Goal: Information Seeking & Learning: Learn about a topic

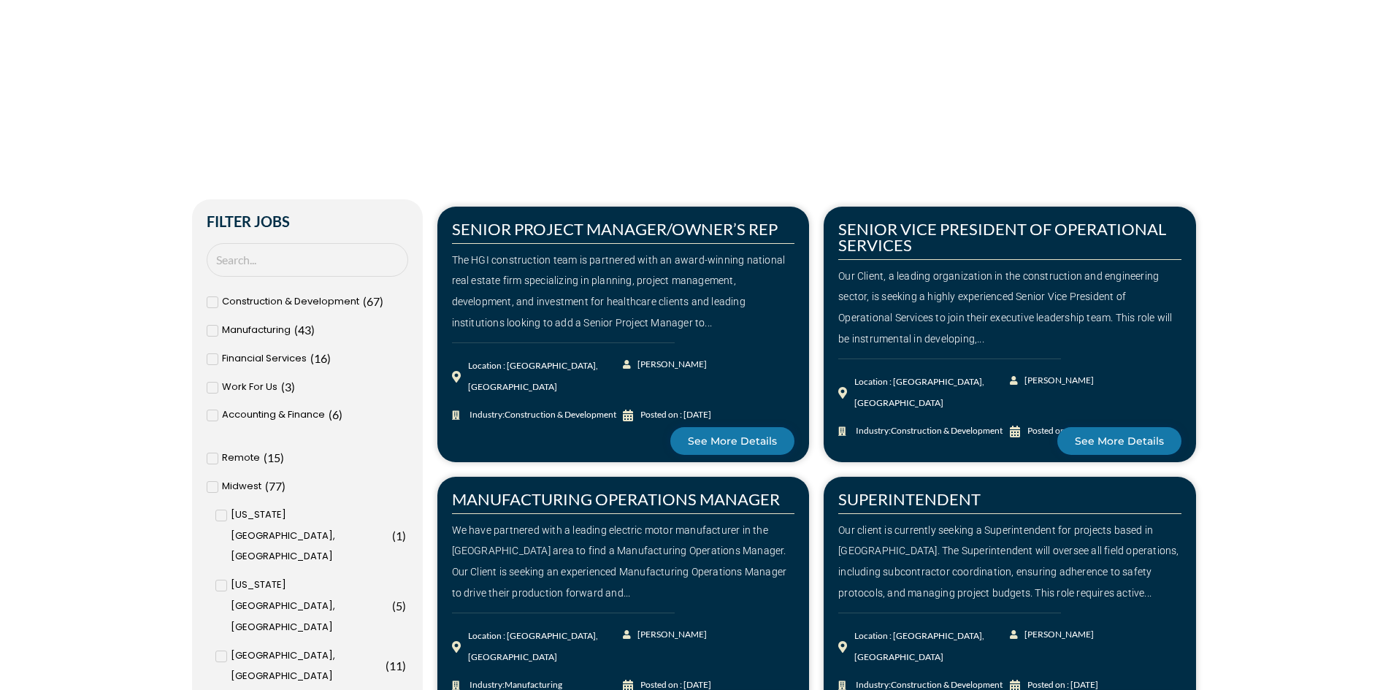
scroll to position [365, 0]
click at [263, 266] on input "Search Job" at bounding box center [307, 259] width 201 height 34
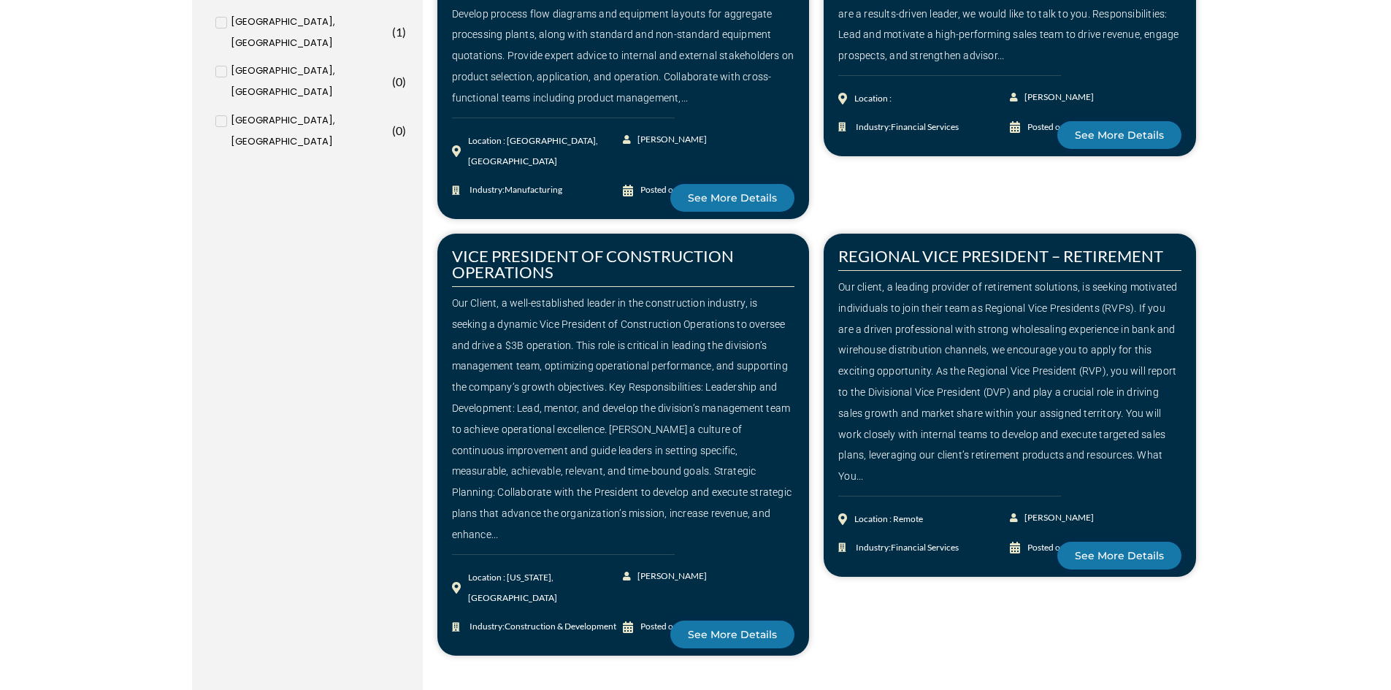
scroll to position [1971, 0]
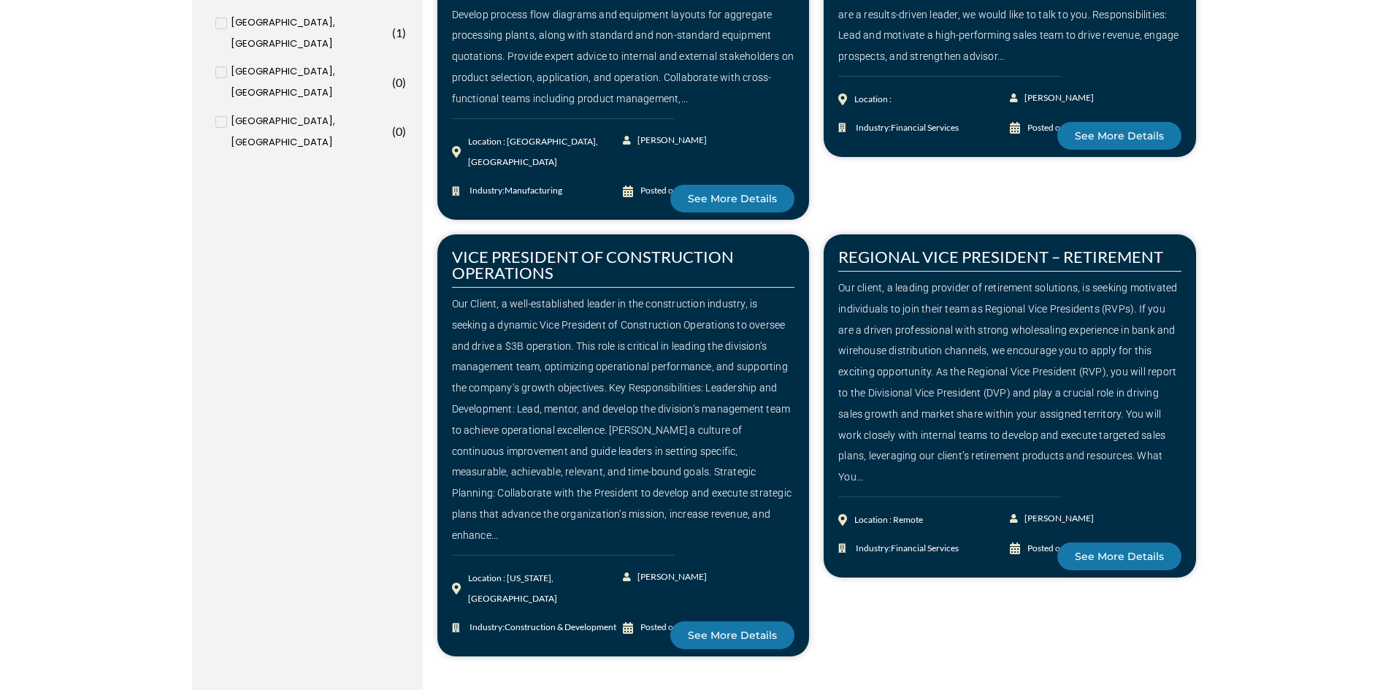
type input "marketing"
click at [834, 678] on div "Next" at bounding box center [841, 696] width 39 height 36
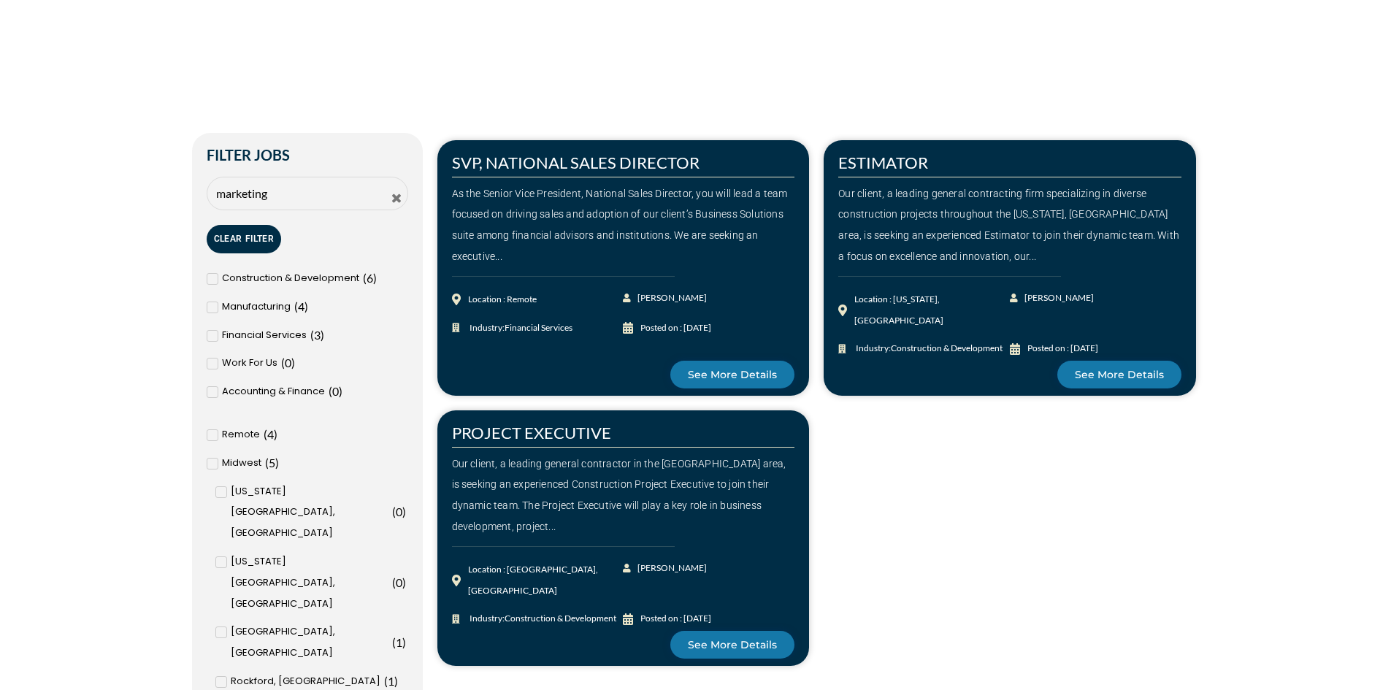
scroll to position [431, 0]
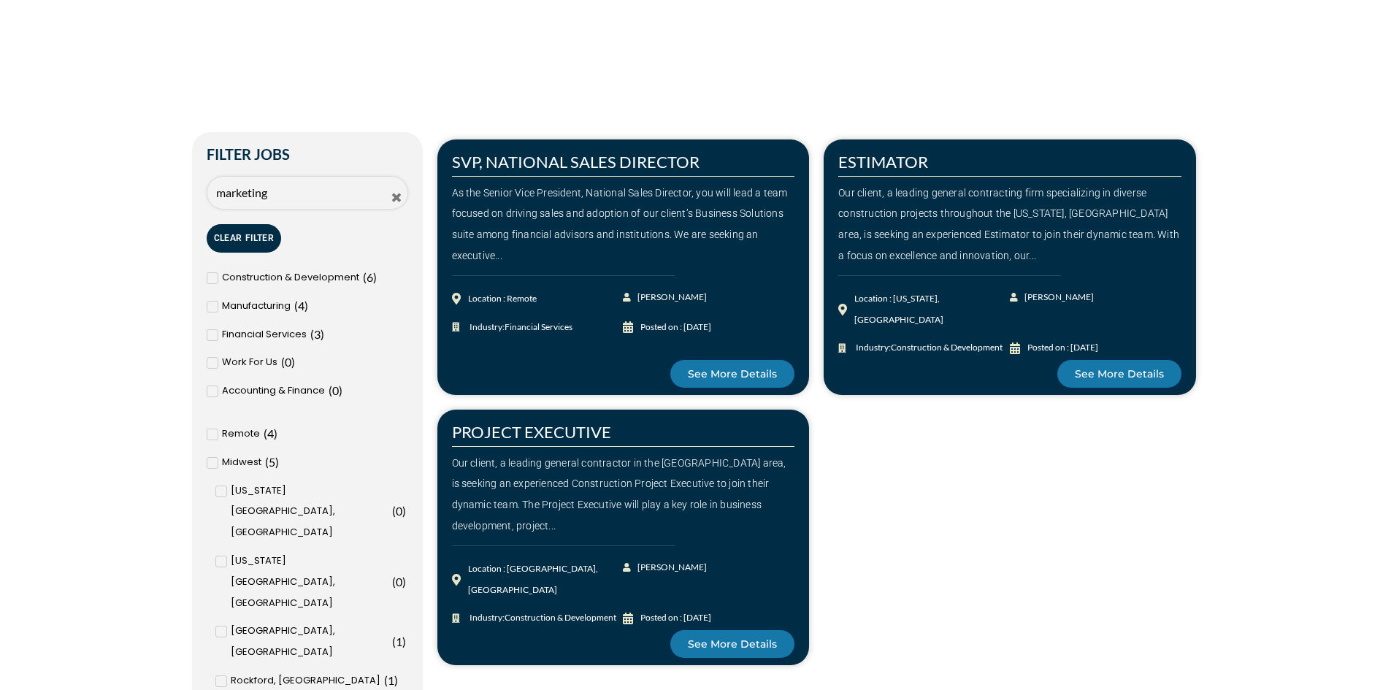
drag, startPoint x: 270, startPoint y: 182, endPoint x: 326, endPoint y: 190, distance: 56.8
click at [272, 182] on input "marketing" at bounding box center [307, 193] width 201 height 34
click at [401, 200] on icon at bounding box center [396, 197] width 13 height 13
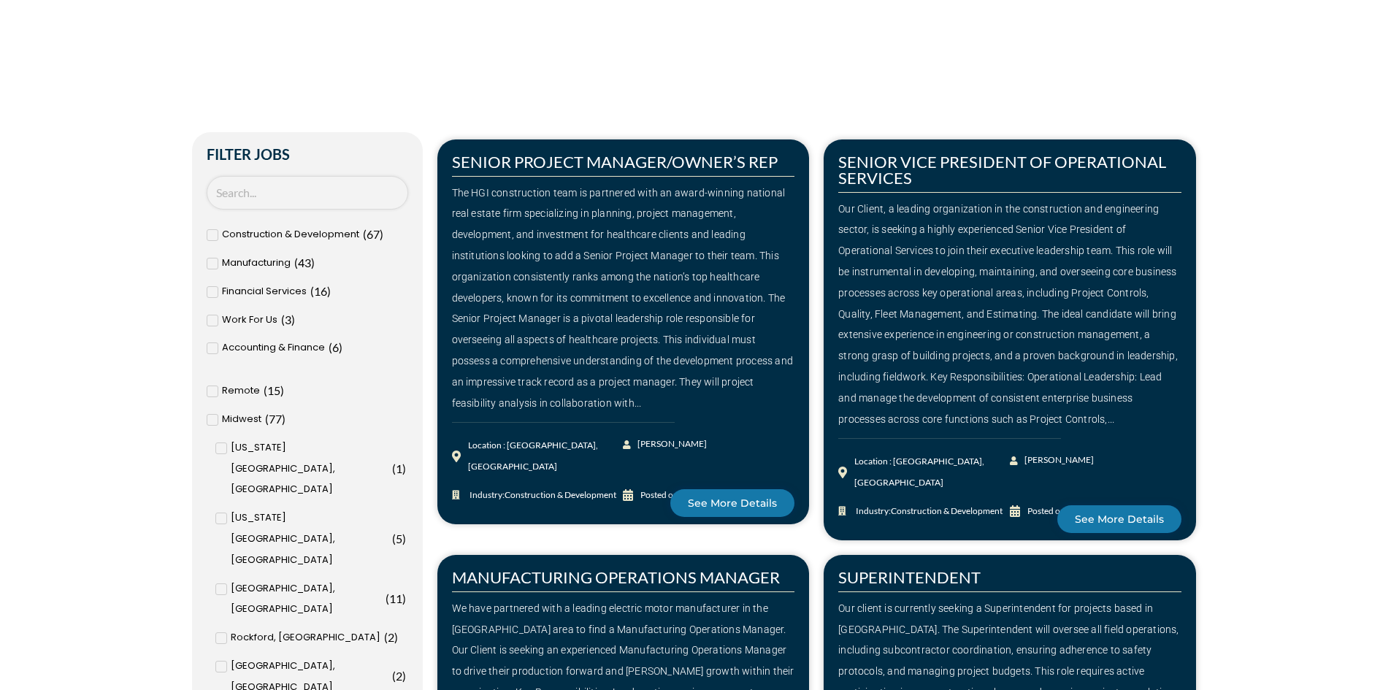
click at [339, 196] on input "Search Job" at bounding box center [307, 193] width 201 height 34
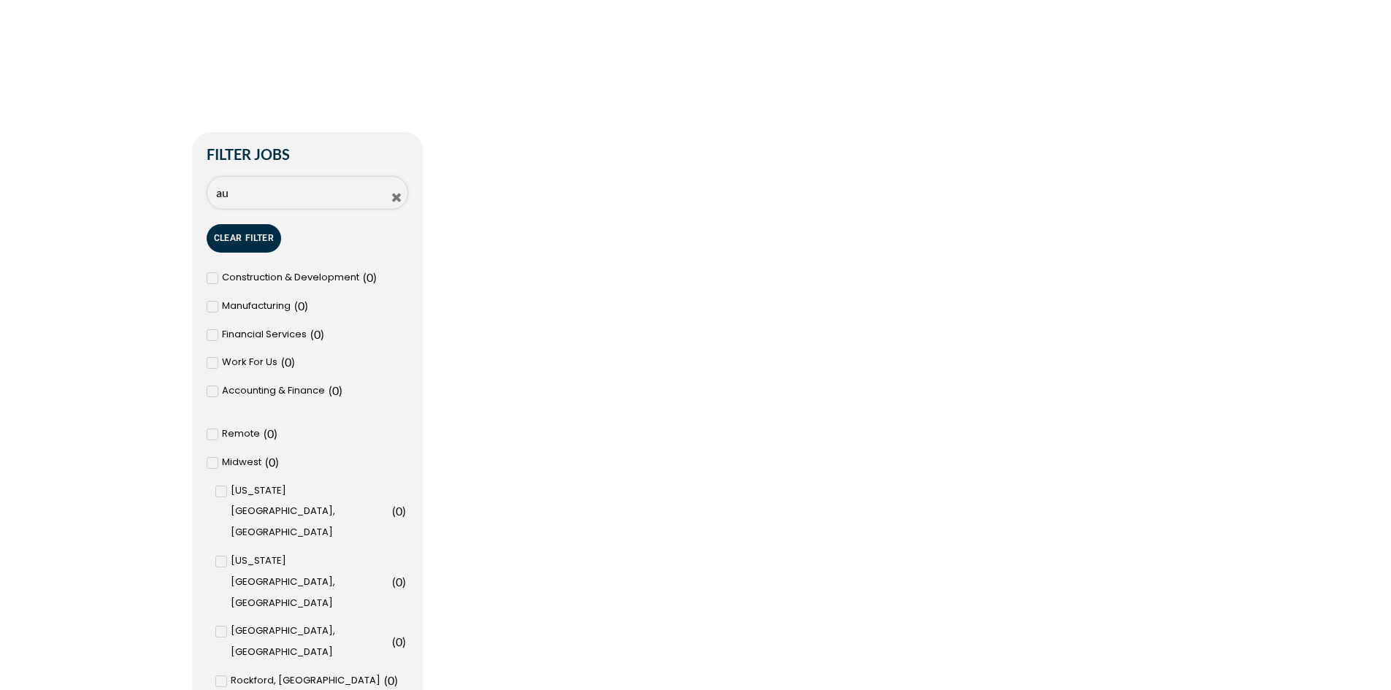
type input "a"
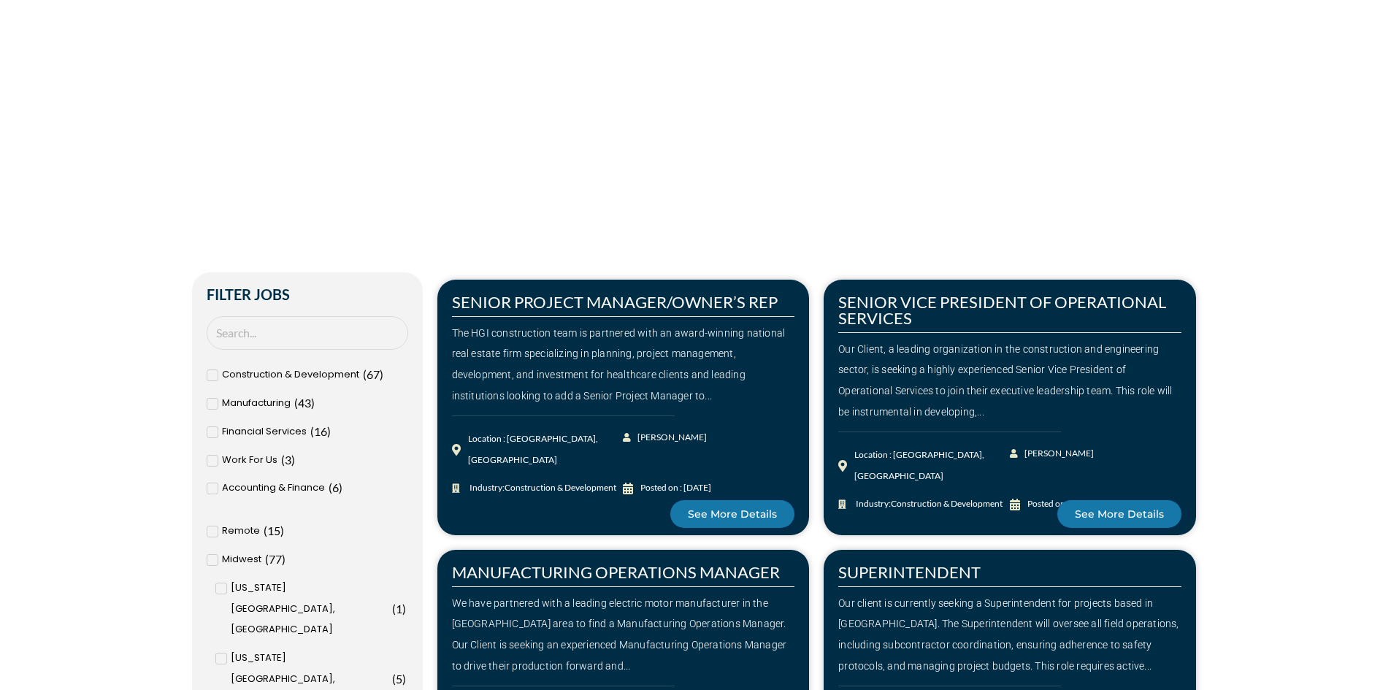
scroll to position [292, 0]
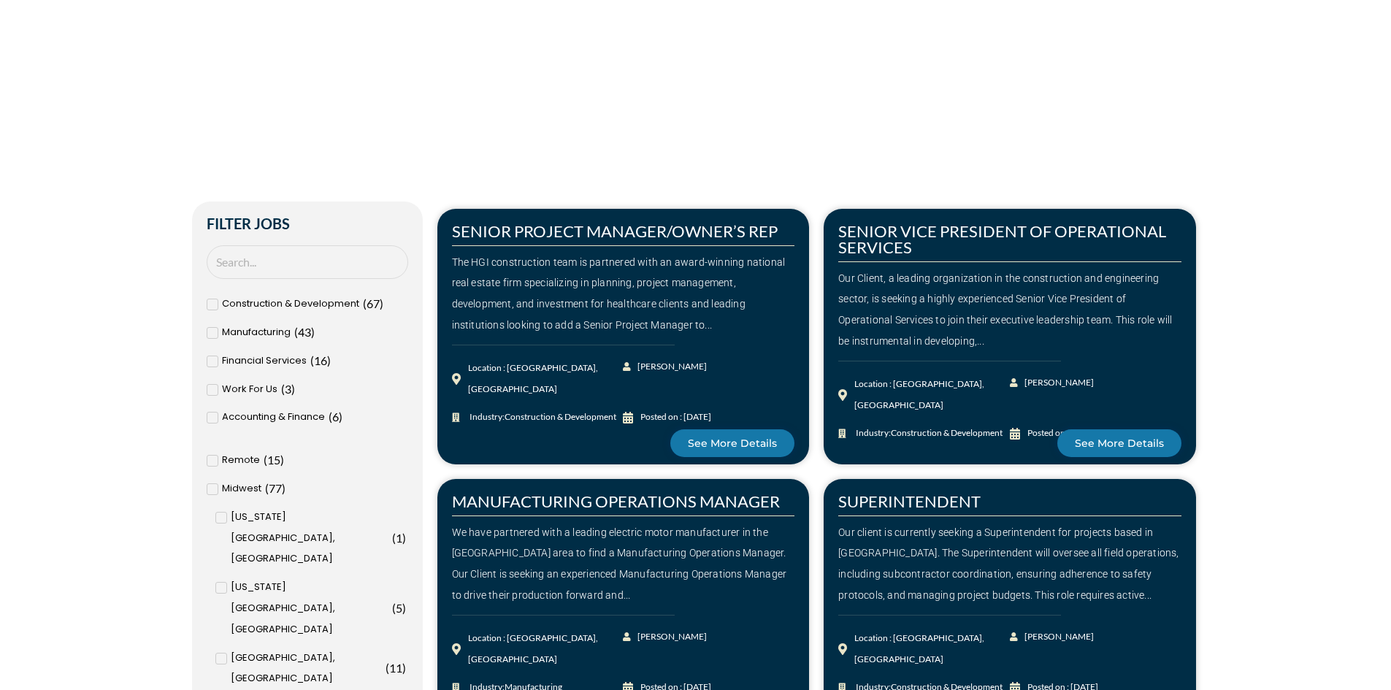
click at [213, 334] on icon at bounding box center [211, 332] width 5 height 9
click at [0, 0] on input "Manufacturing ( 43 )" at bounding box center [0, 0] width 0 height 0
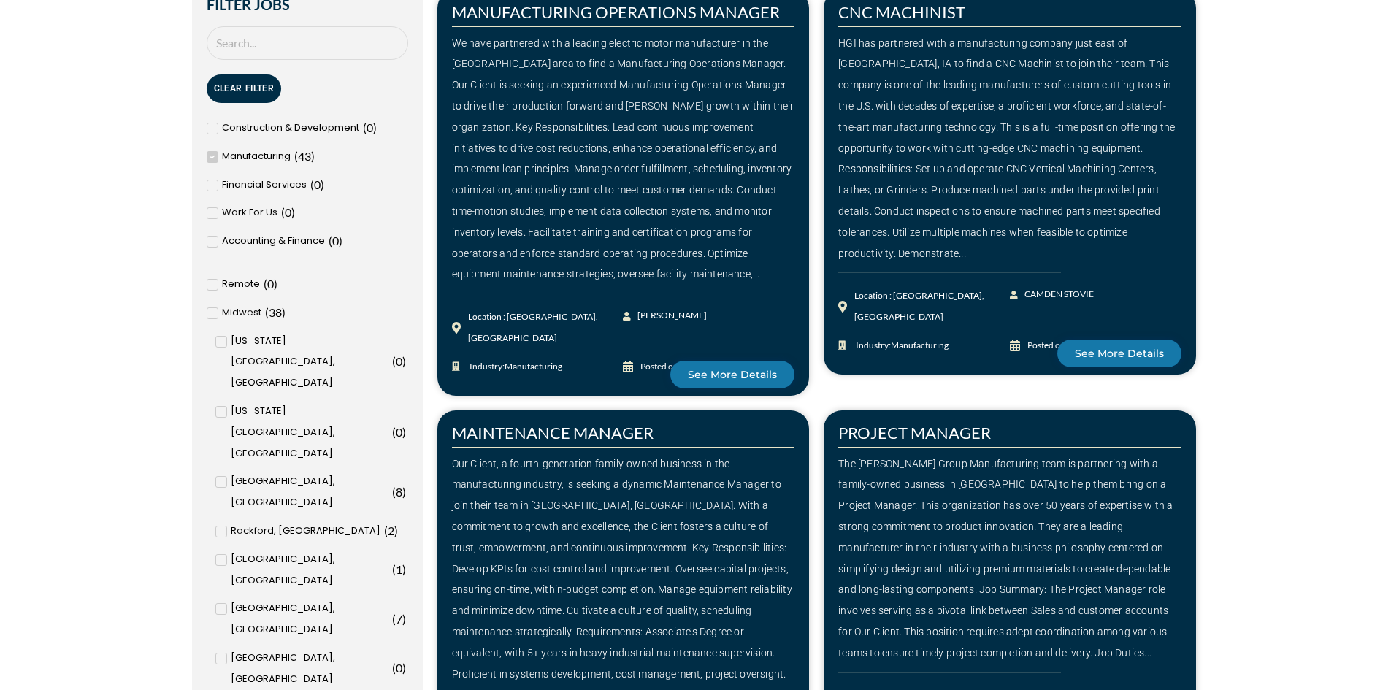
scroll to position [582, 0]
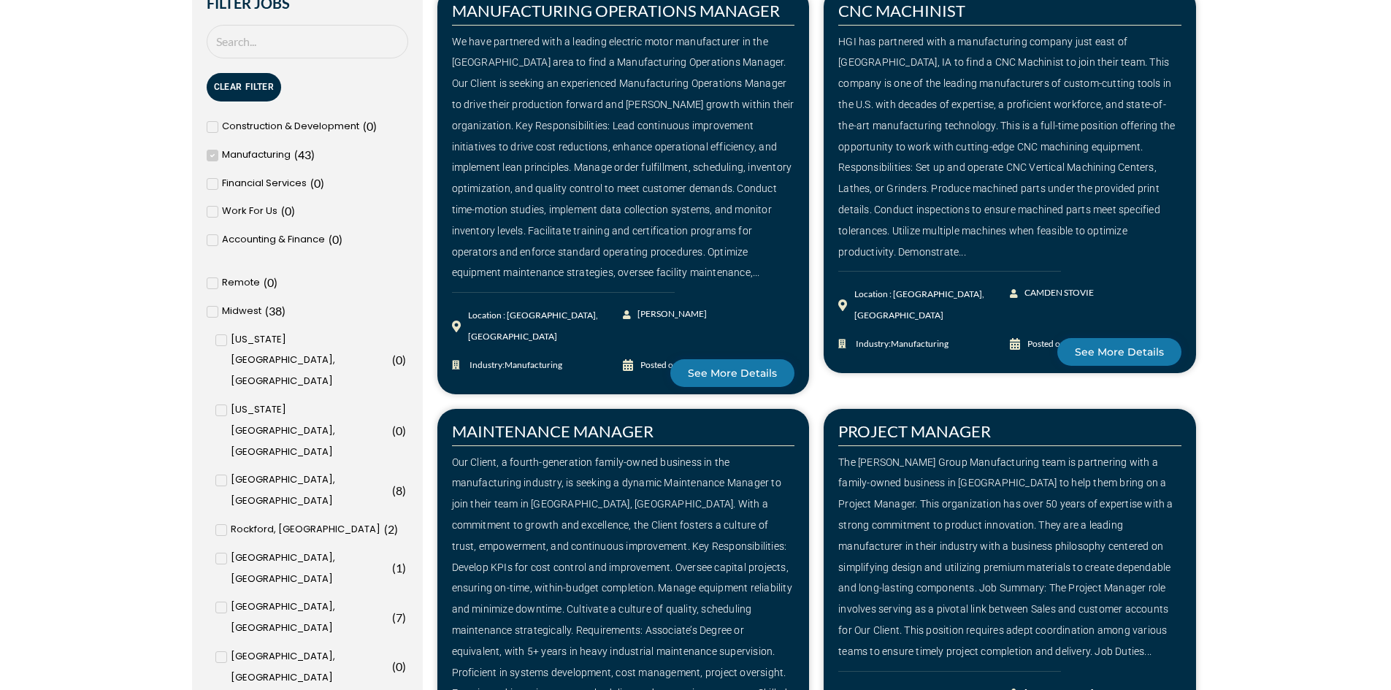
click at [219, 526] on icon at bounding box center [221, 530] width 5 height 9
click at [0, 0] on input "Rockford, IL ( 2 )" at bounding box center [0, 0] width 0 height 0
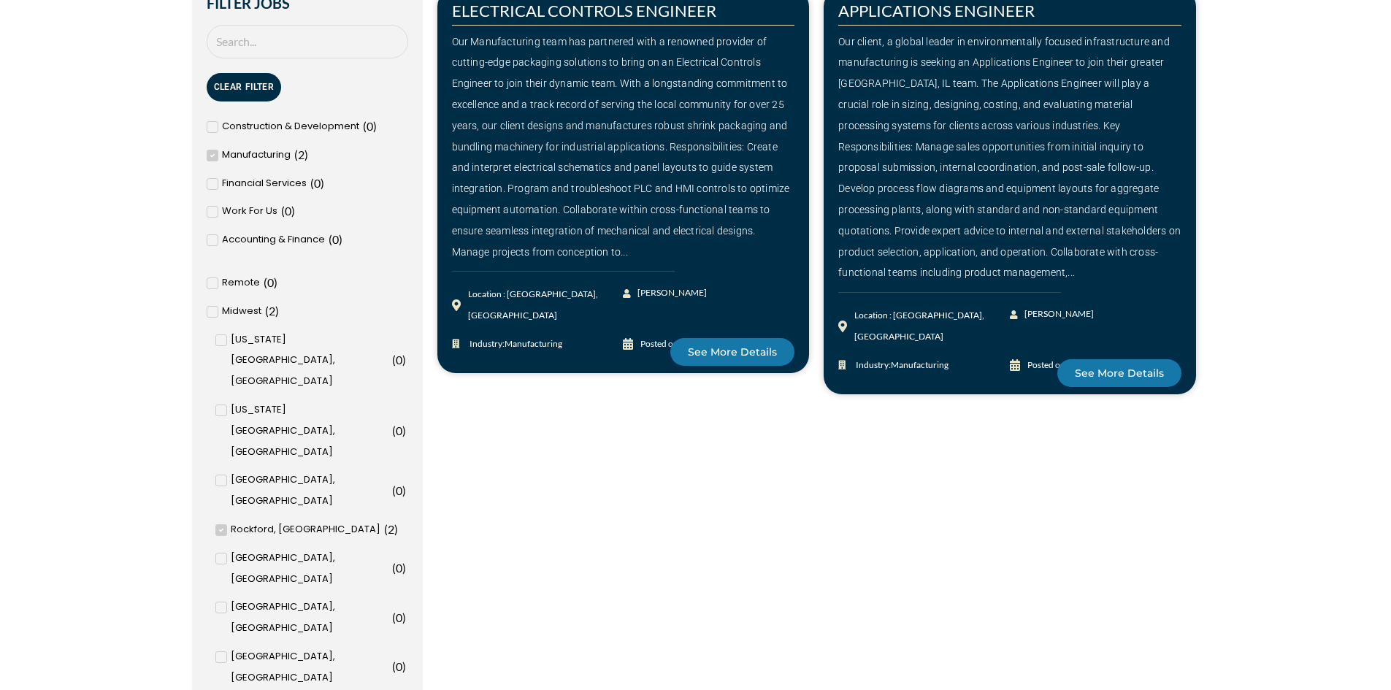
click at [219, 526] on icon at bounding box center [221, 530] width 5 height 9
click at [0, 0] on input "Rockford, IL ( 2 )" at bounding box center [0, 0] width 0 height 0
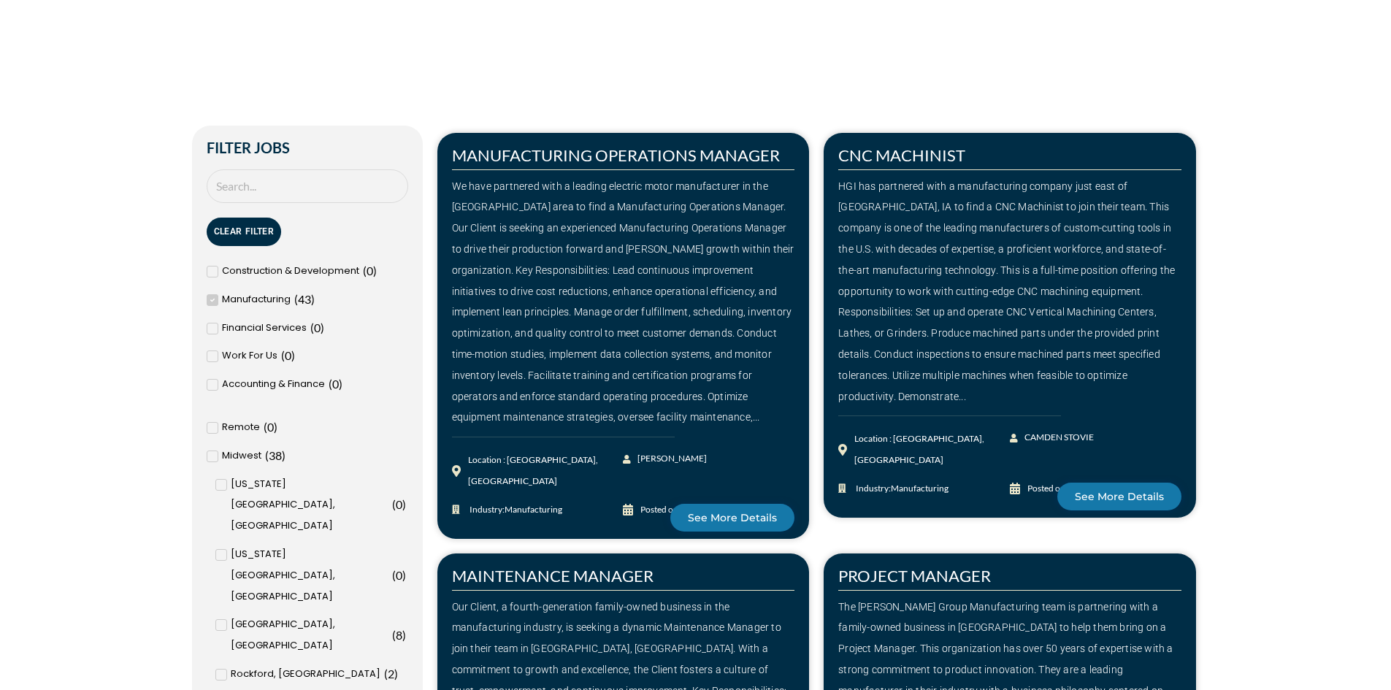
scroll to position [437, 0]
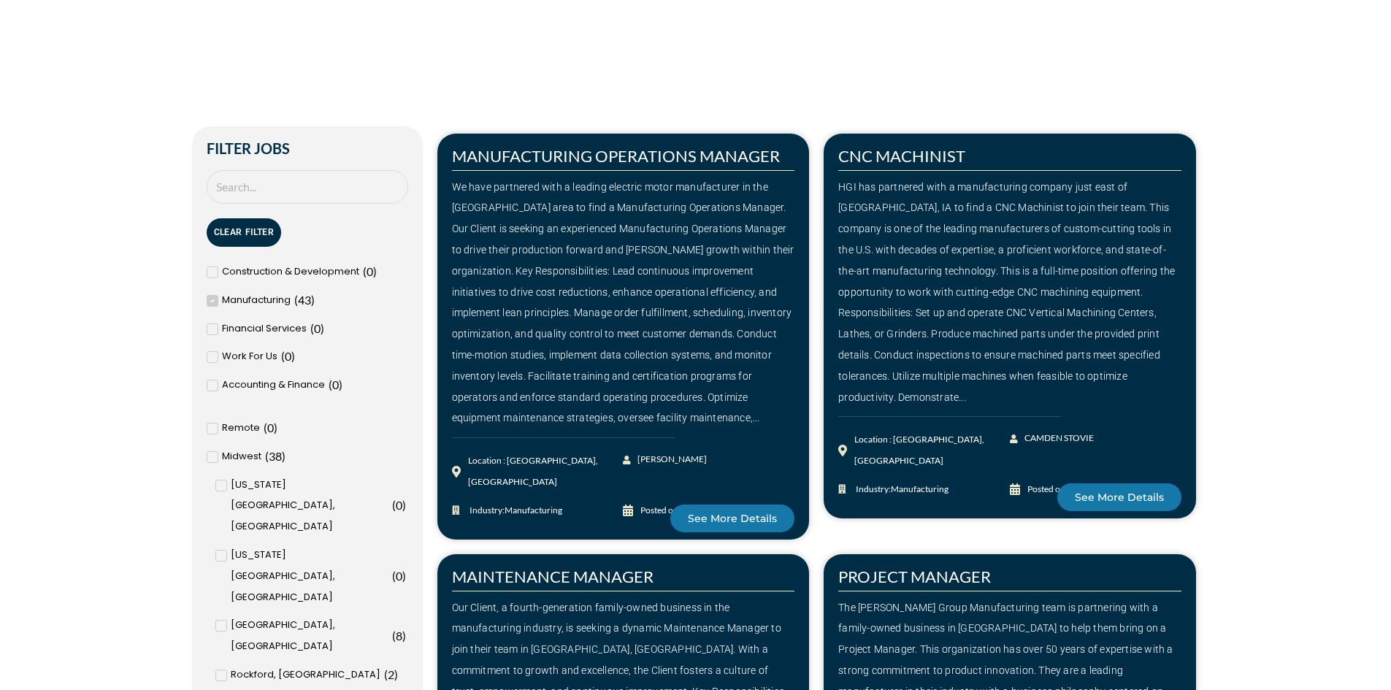
click at [216, 301] on span at bounding box center [213, 301] width 12 height 12
click at [0, 0] on input "Manufacturing ( 43 )" at bounding box center [0, 0] width 0 height 0
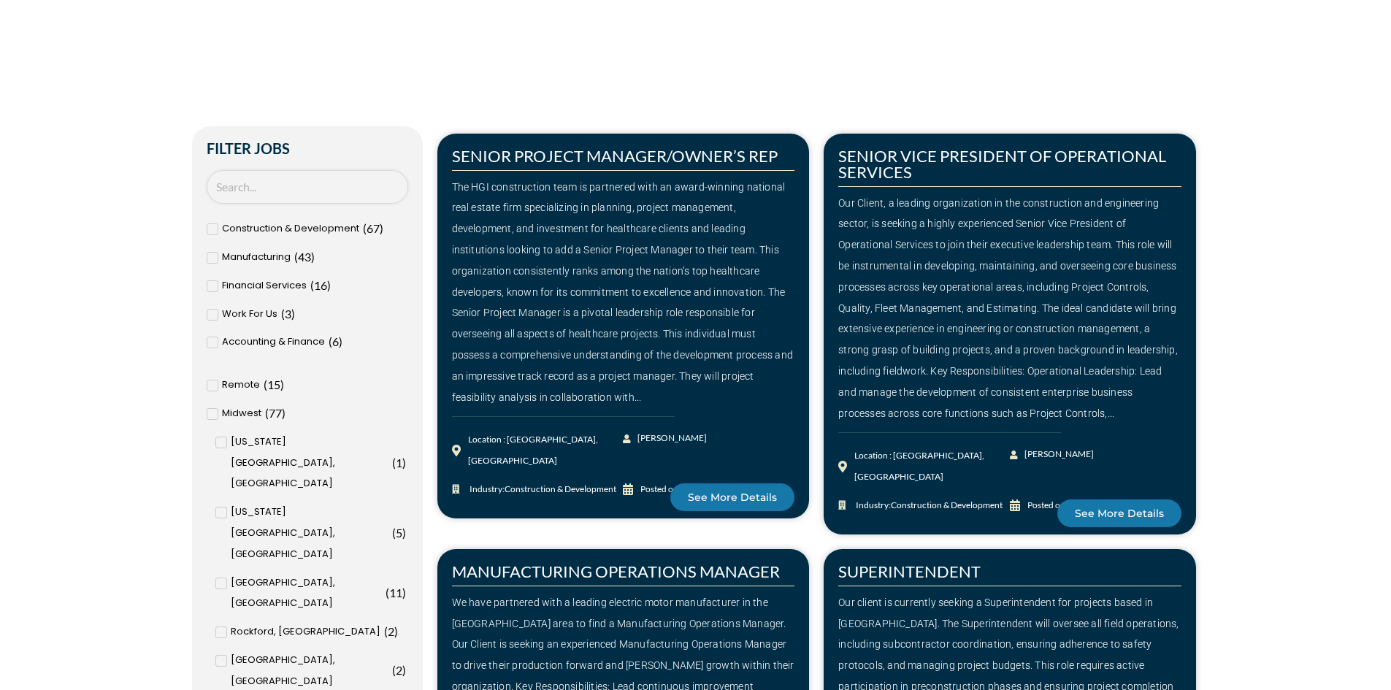
click at [247, 179] on input "Search Job" at bounding box center [307, 187] width 201 height 34
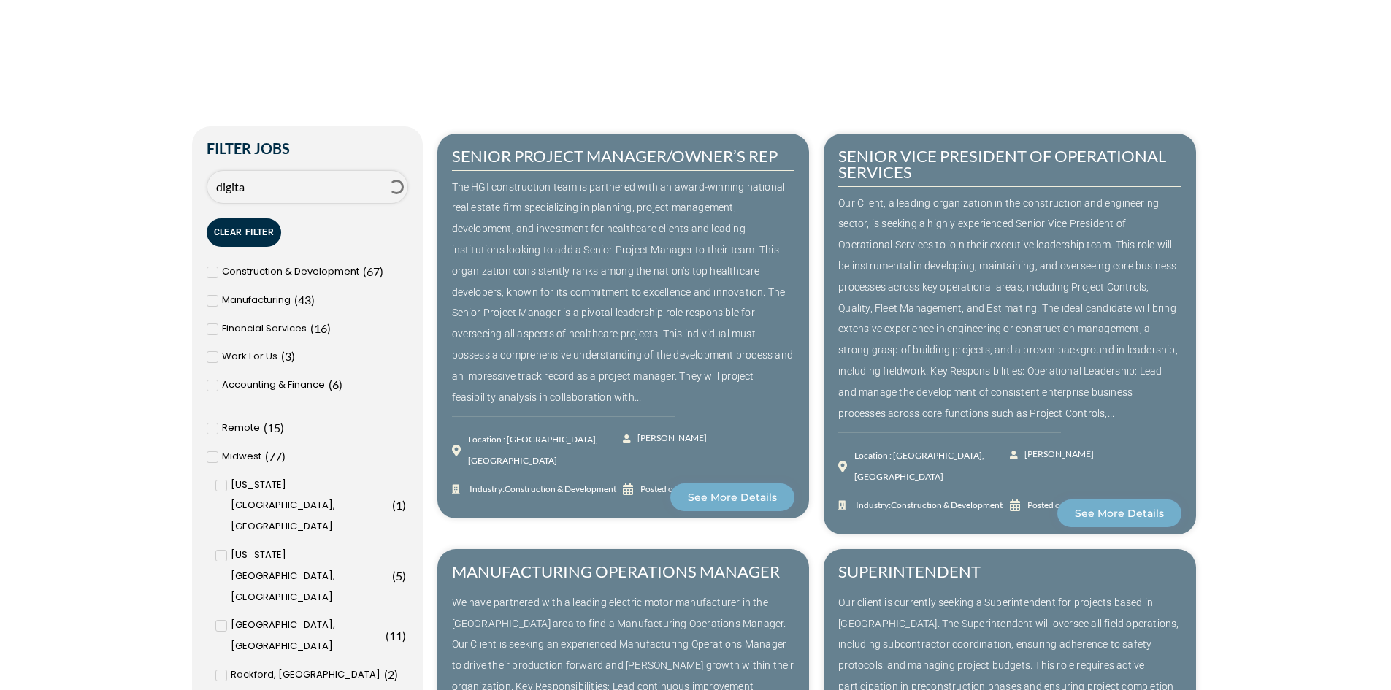
type input "digital"
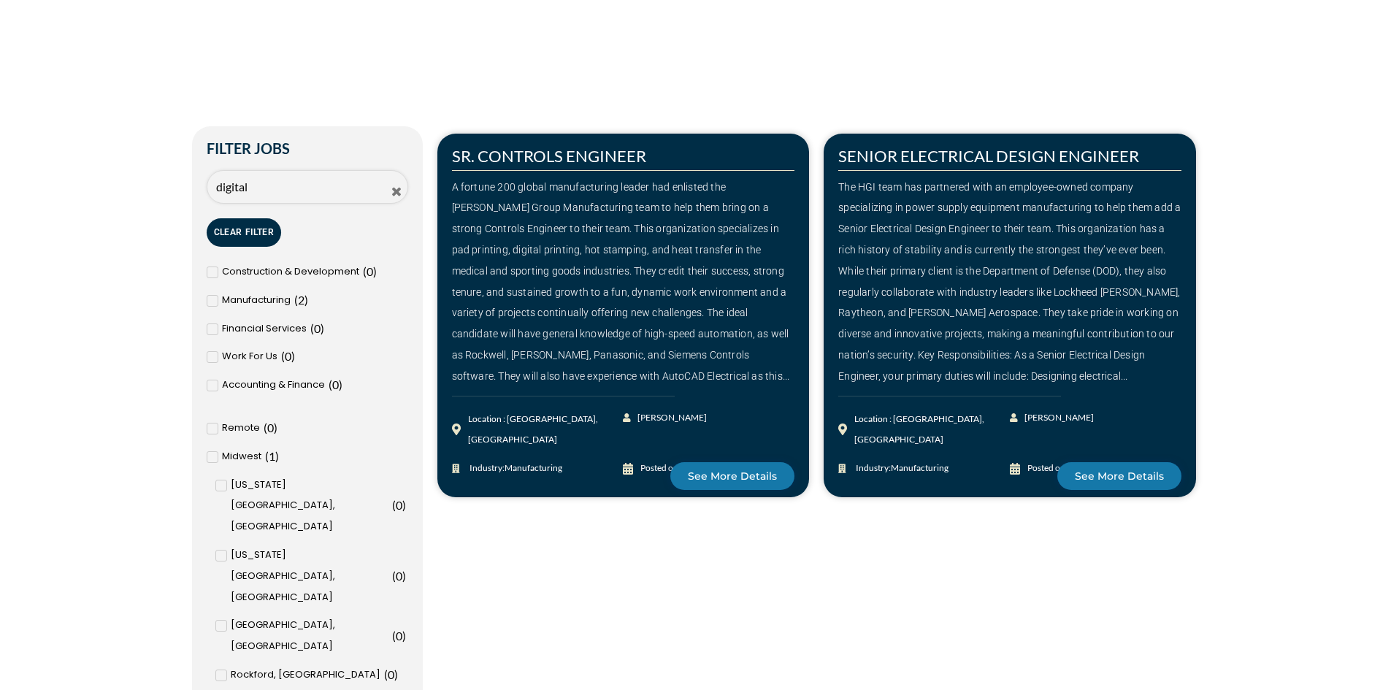
drag, startPoint x: 247, startPoint y: 182, endPoint x: 166, endPoint y: 186, distance: 81.8
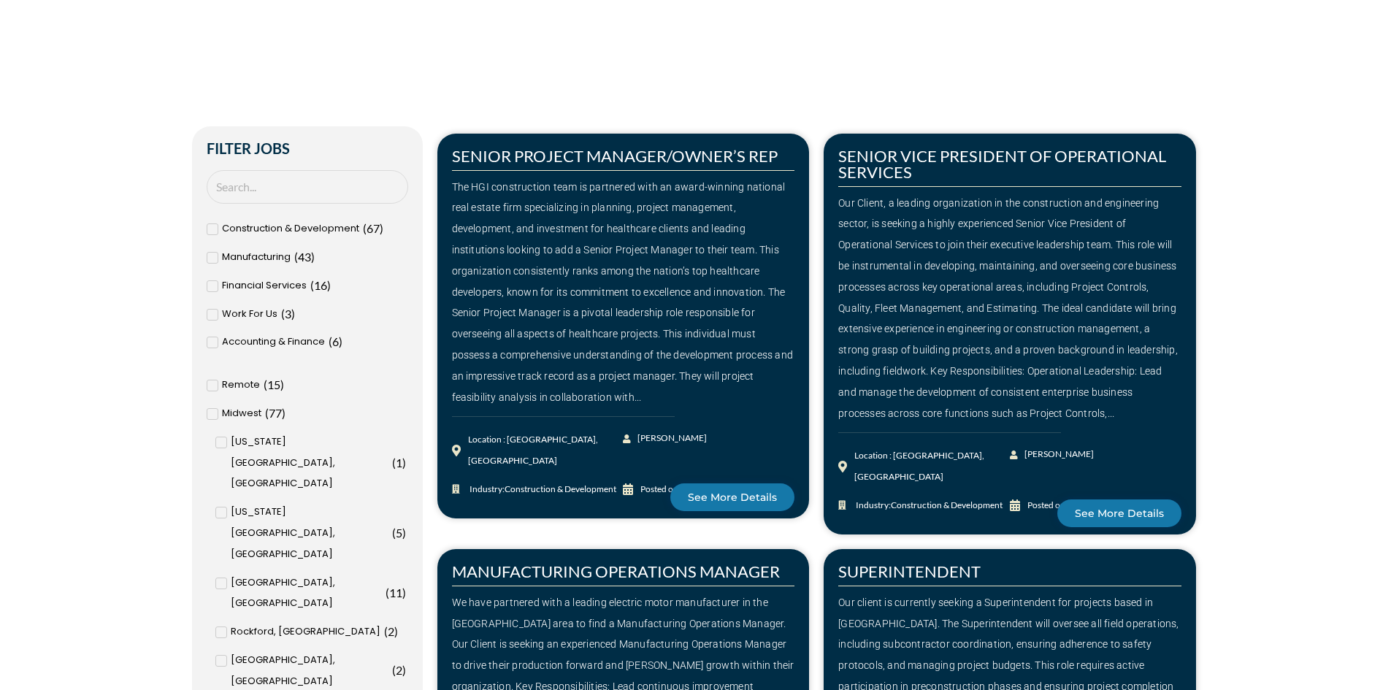
click at [225, 577] on span at bounding box center [221, 583] width 12 height 12
click at [0, 0] on input "Milwaukee, WI ( 11 )" at bounding box center [0, 0] width 0 height 0
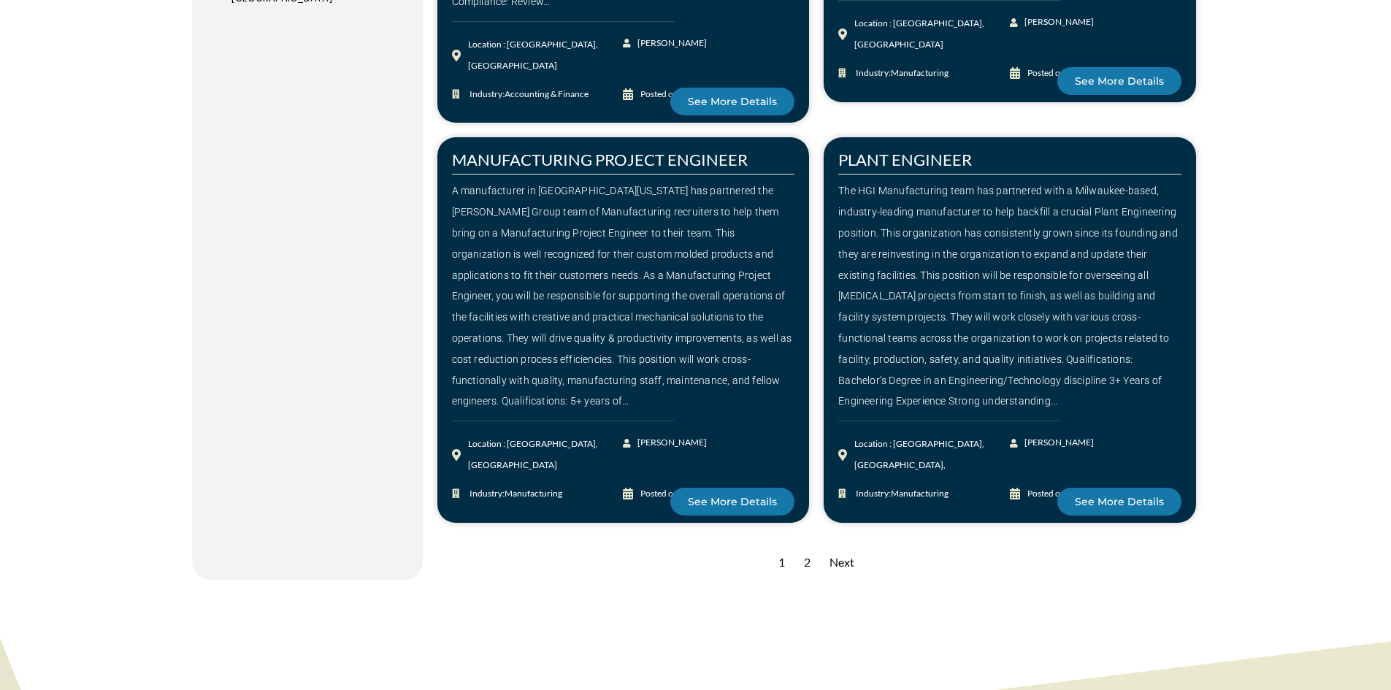
scroll to position [2115, 0]
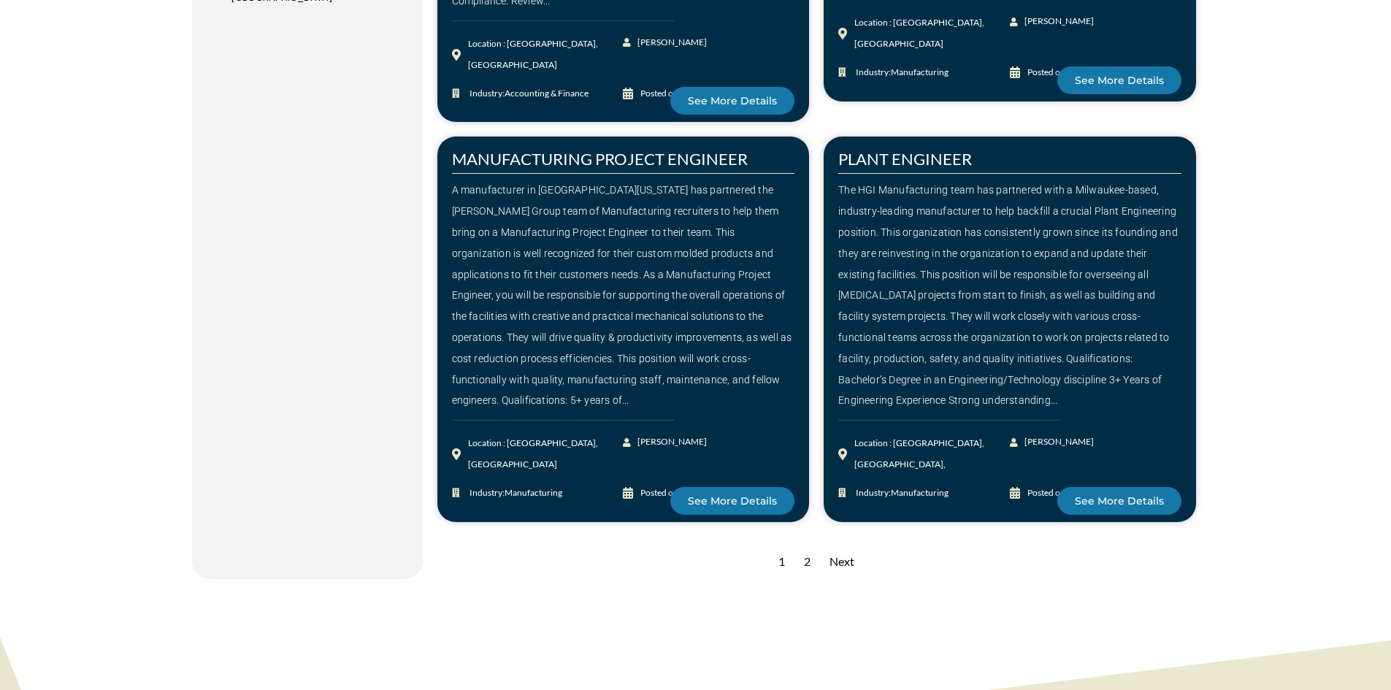
click at [849, 544] on div "Next" at bounding box center [841, 562] width 39 height 36
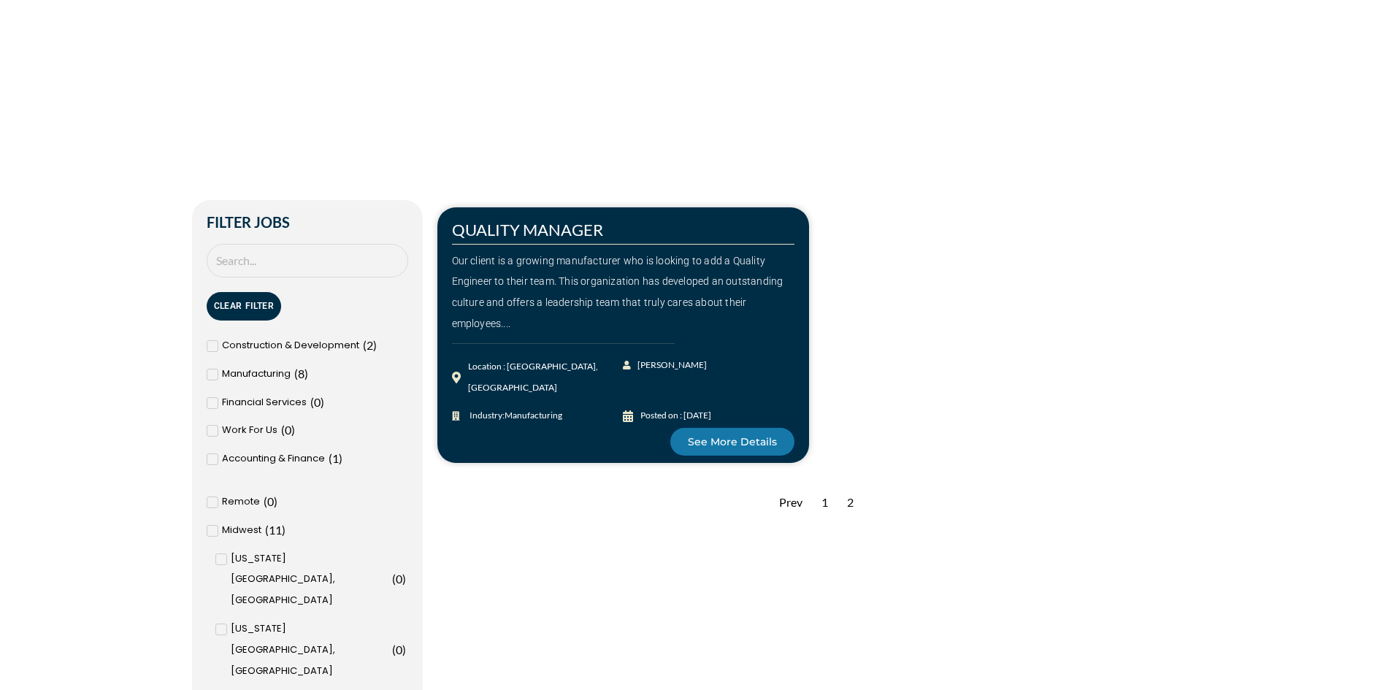
scroll to position [364, 0]
click at [225, 689] on span at bounding box center [221, 699] width 12 height 12
click at [0, 0] on input "[GEOGRAPHIC_DATA], [GEOGRAPHIC_DATA] ( 11 )" at bounding box center [0, 0] width 0 height 0
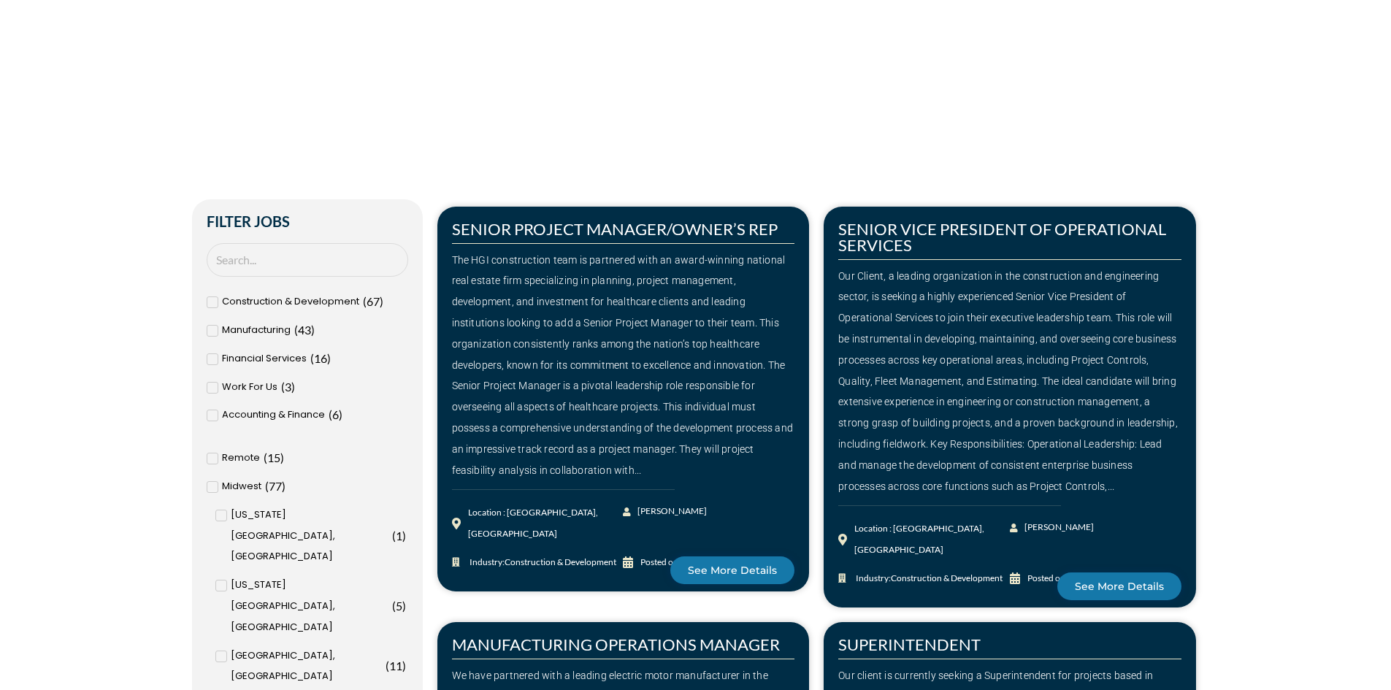
click at [215, 461] on span at bounding box center [213, 459] width 12 height 12
click at [0, 0] on input "Remote ( 15 )" at bounding box center [0, 0] width 0 height 0
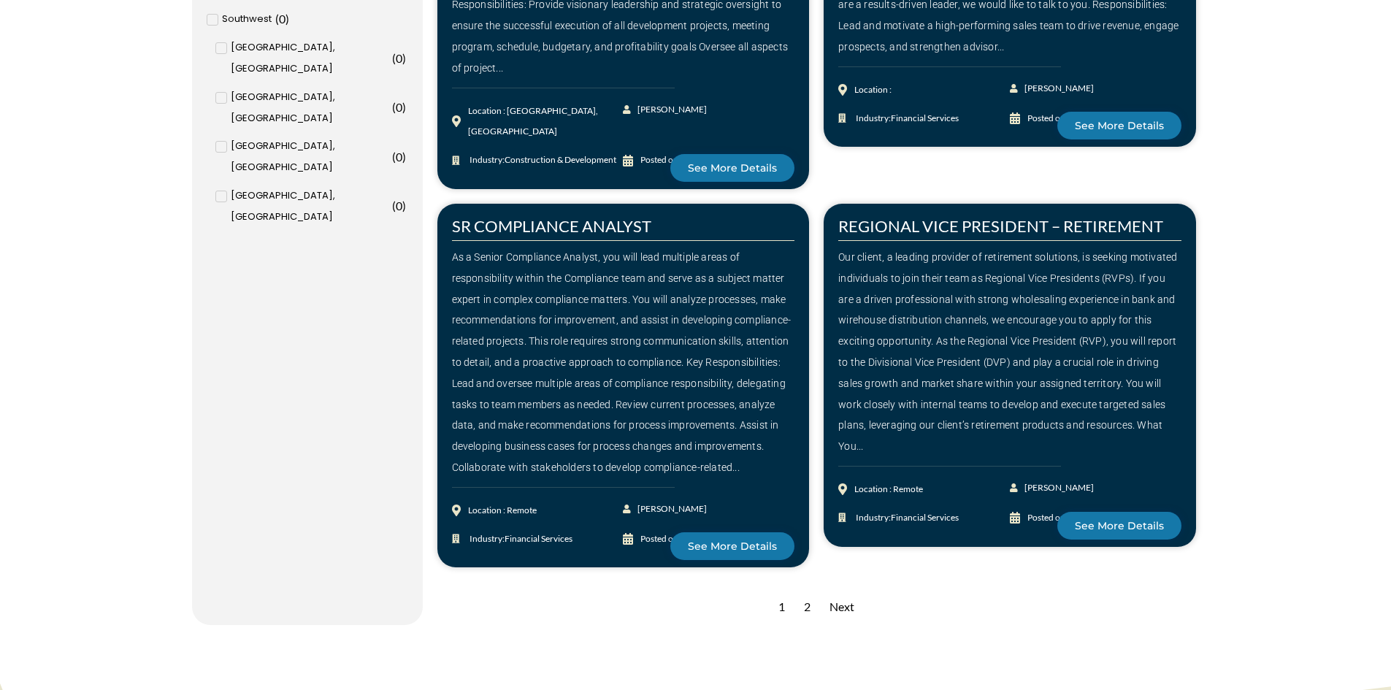
scroll to position [1897, 0]
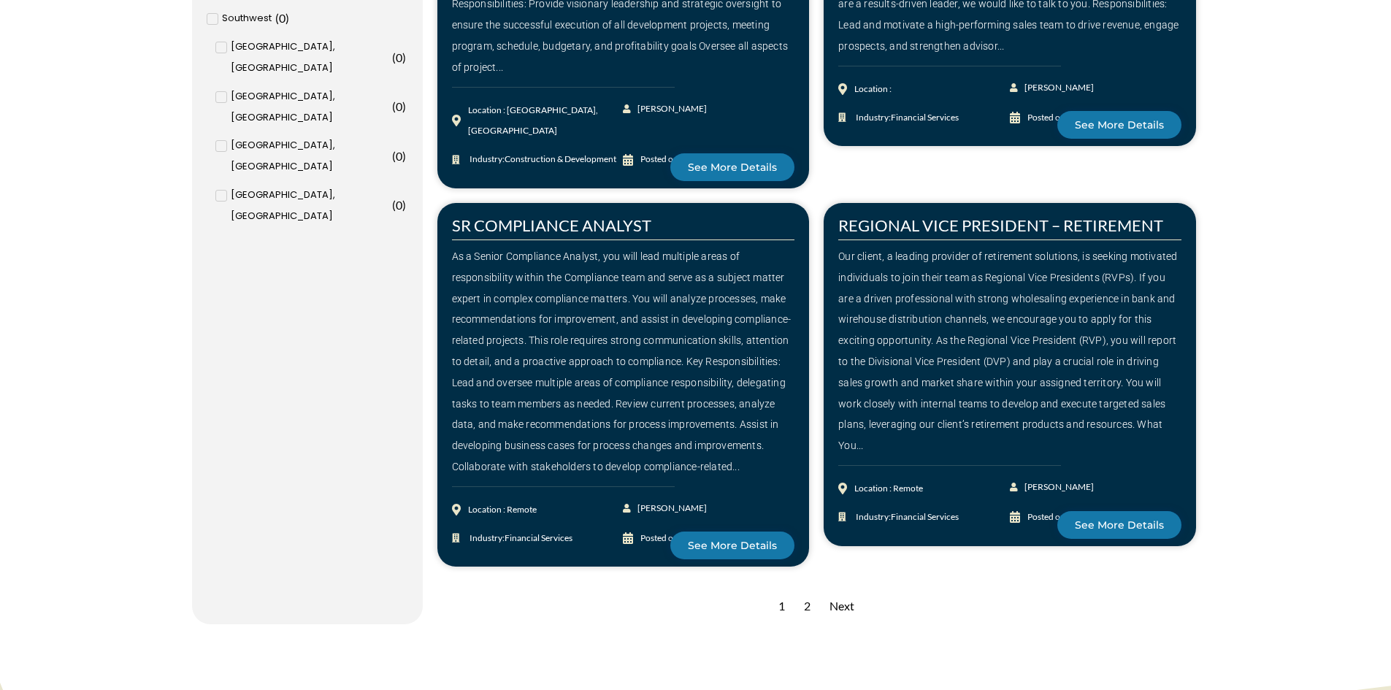
click at [807, 588] on div "2" at bounding box center [806, 606] width 21 height 36
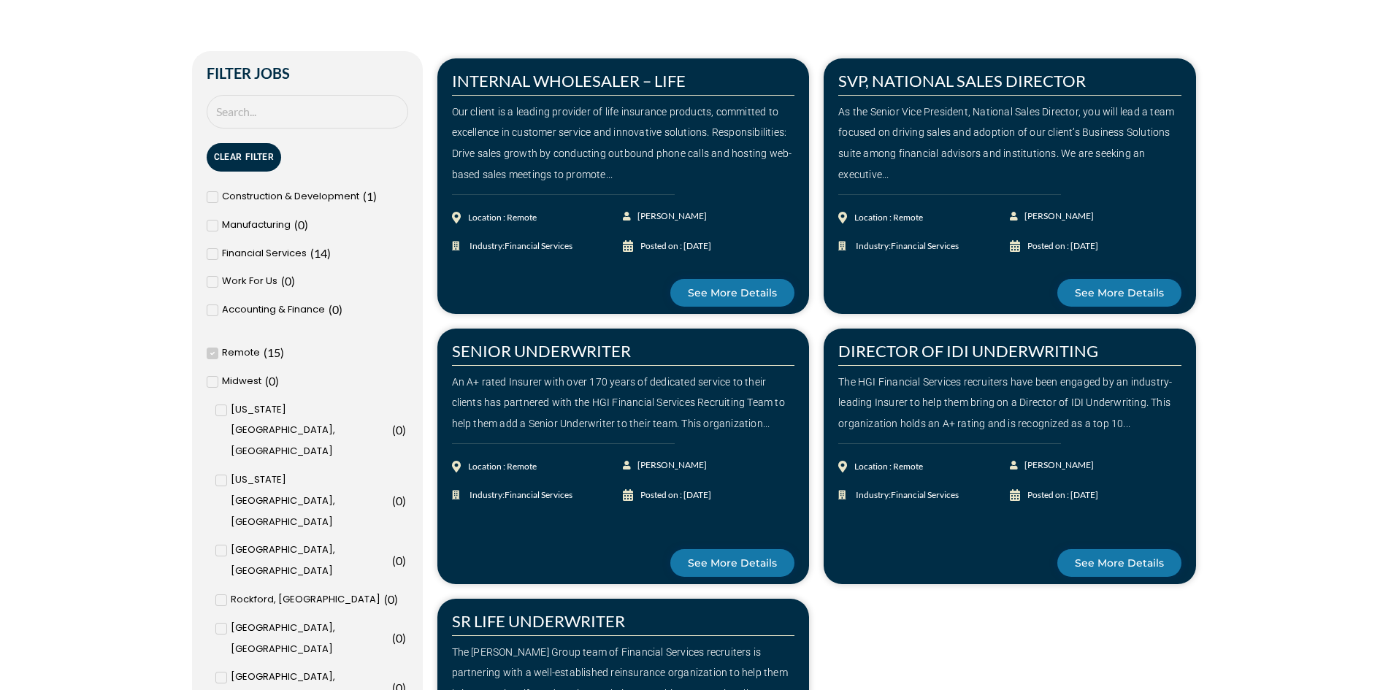
scroll to position [512, 0]
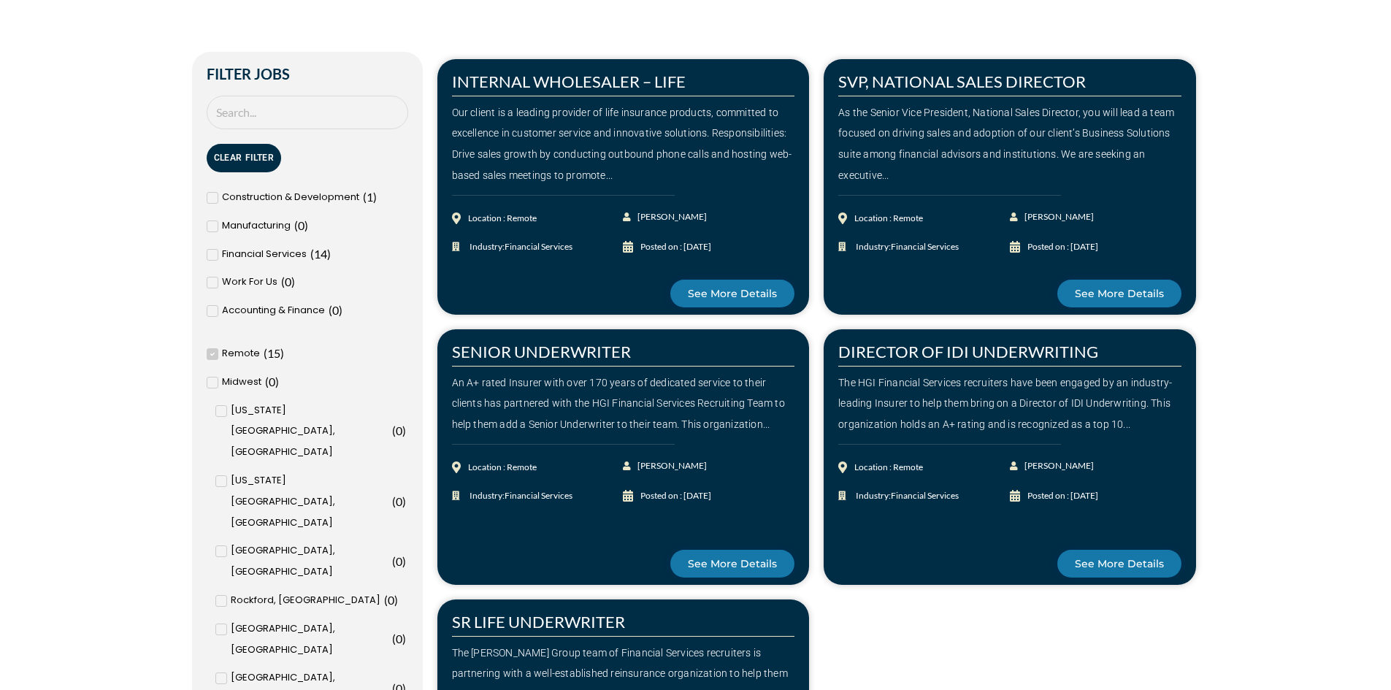
click at [211, 348] on span at bounding box center [213, 354] width 12 height 12
click at [0, 0] on input "Remote ( 15 )" at bounding box center [0, 0] width 0 height 0
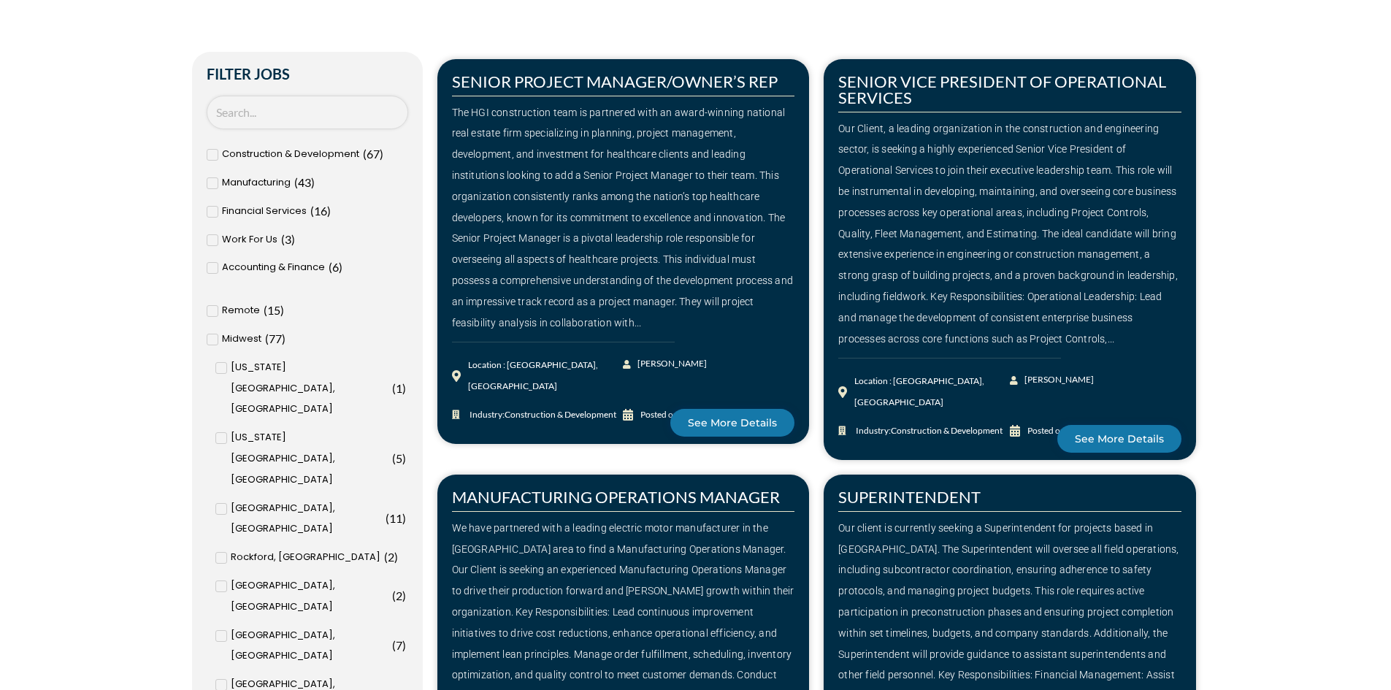
click at [257, 117] on input "Search Job" at bounding box center [307, 113] width 201 height 34
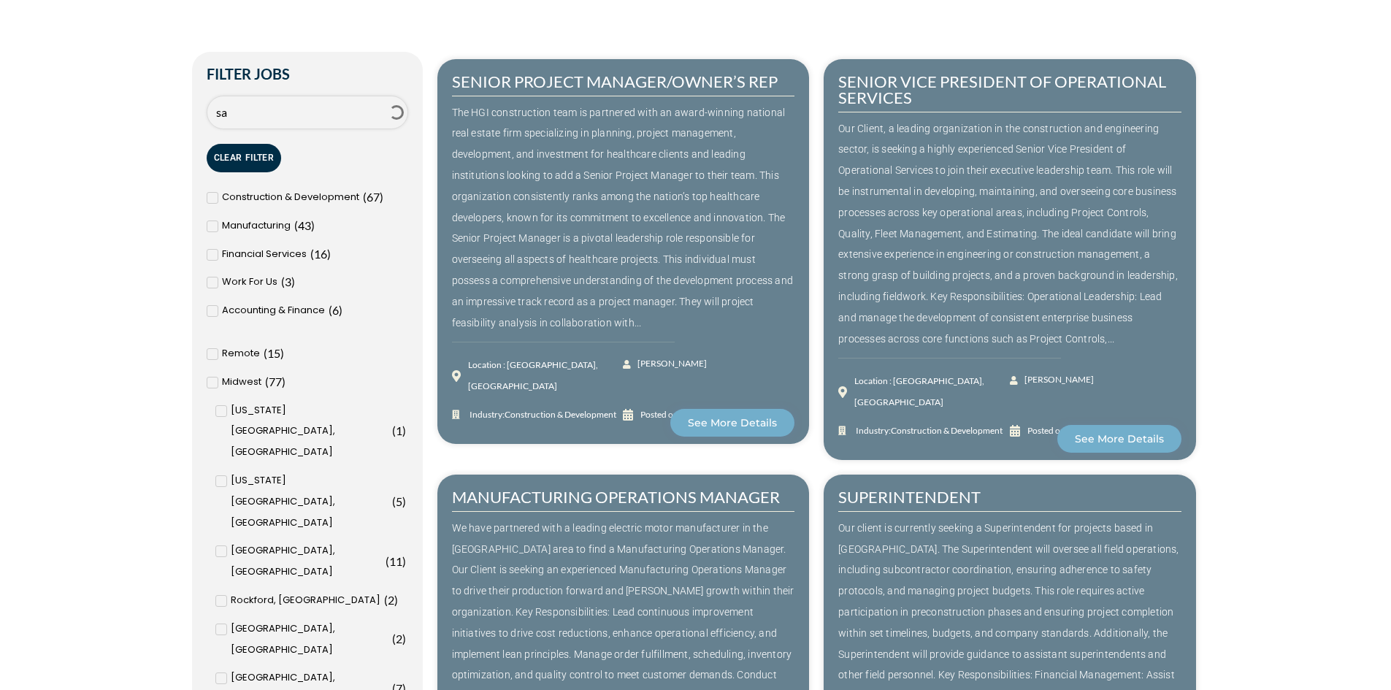
type input "s"
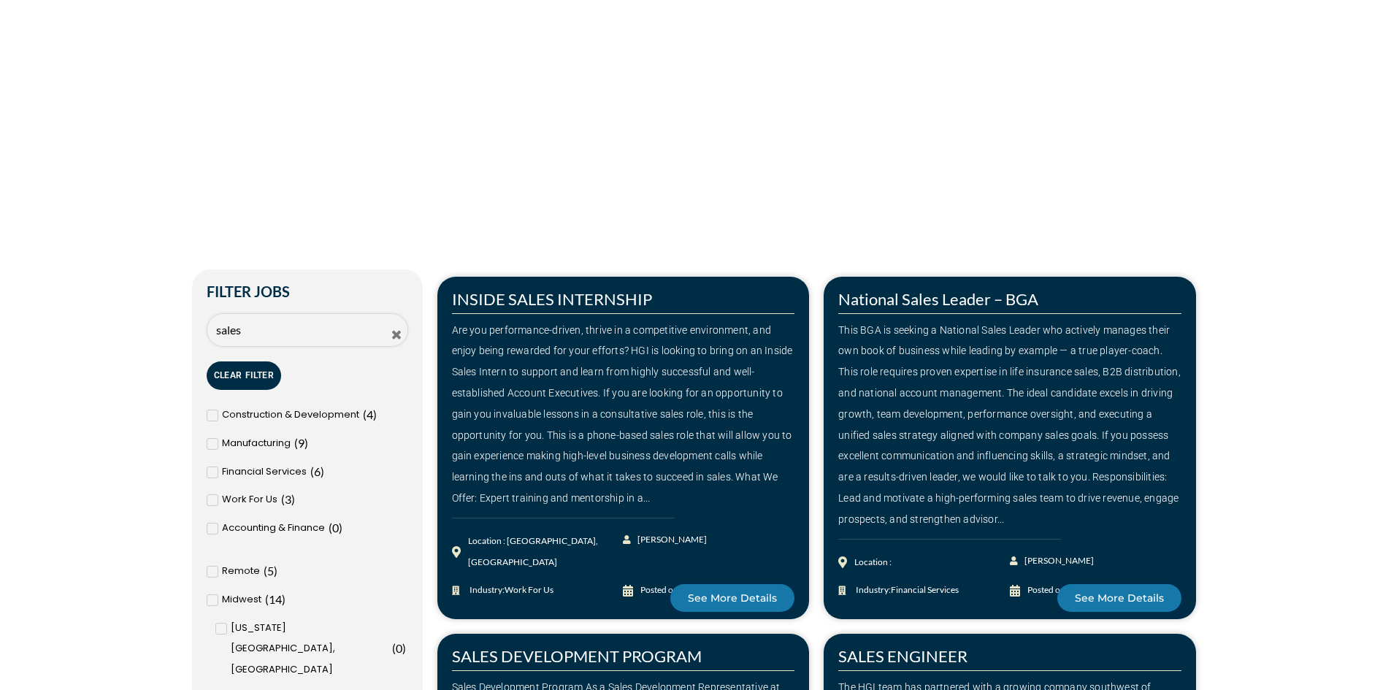
scroll to position [293, 0]
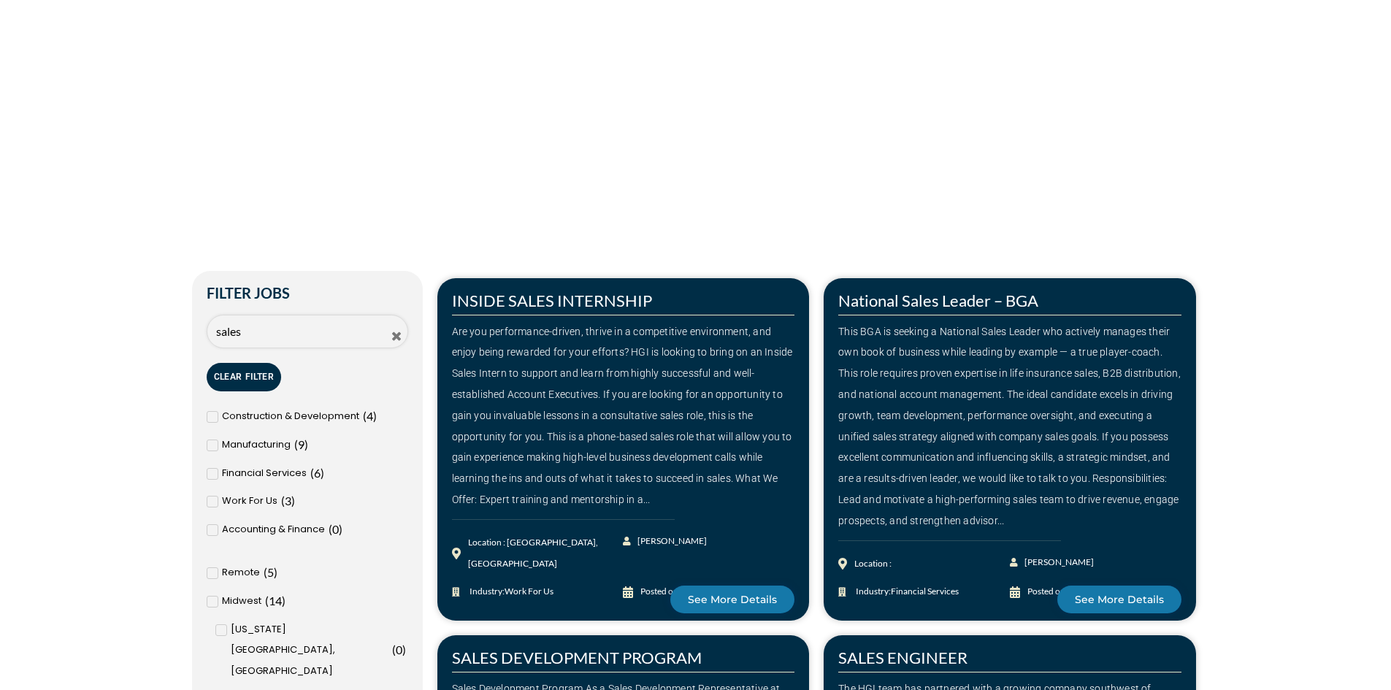
type input "sales"
click at [396, 337] on icon at bounding box center [396, 336] width 9 height 9
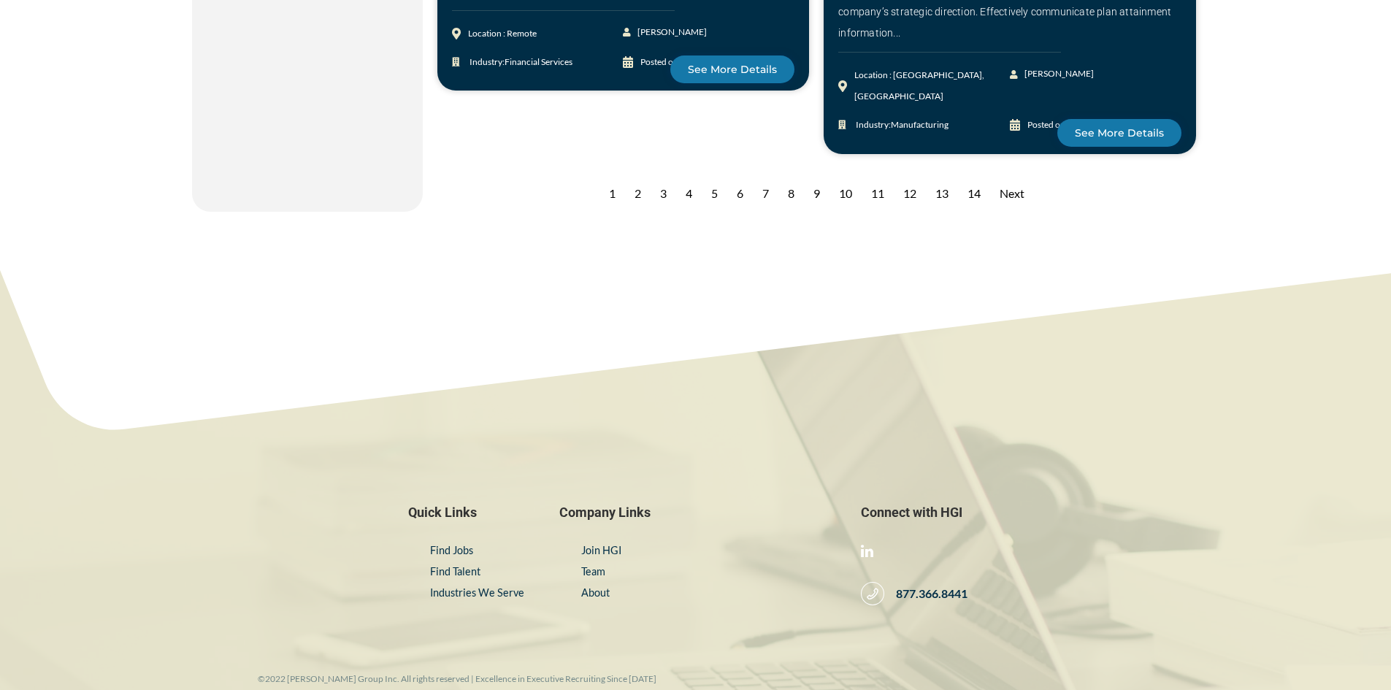
scroll to position [2479, 0]
click at [1020, 175] on div "Next" at bounding box center [1011, 193] width 39 height 36
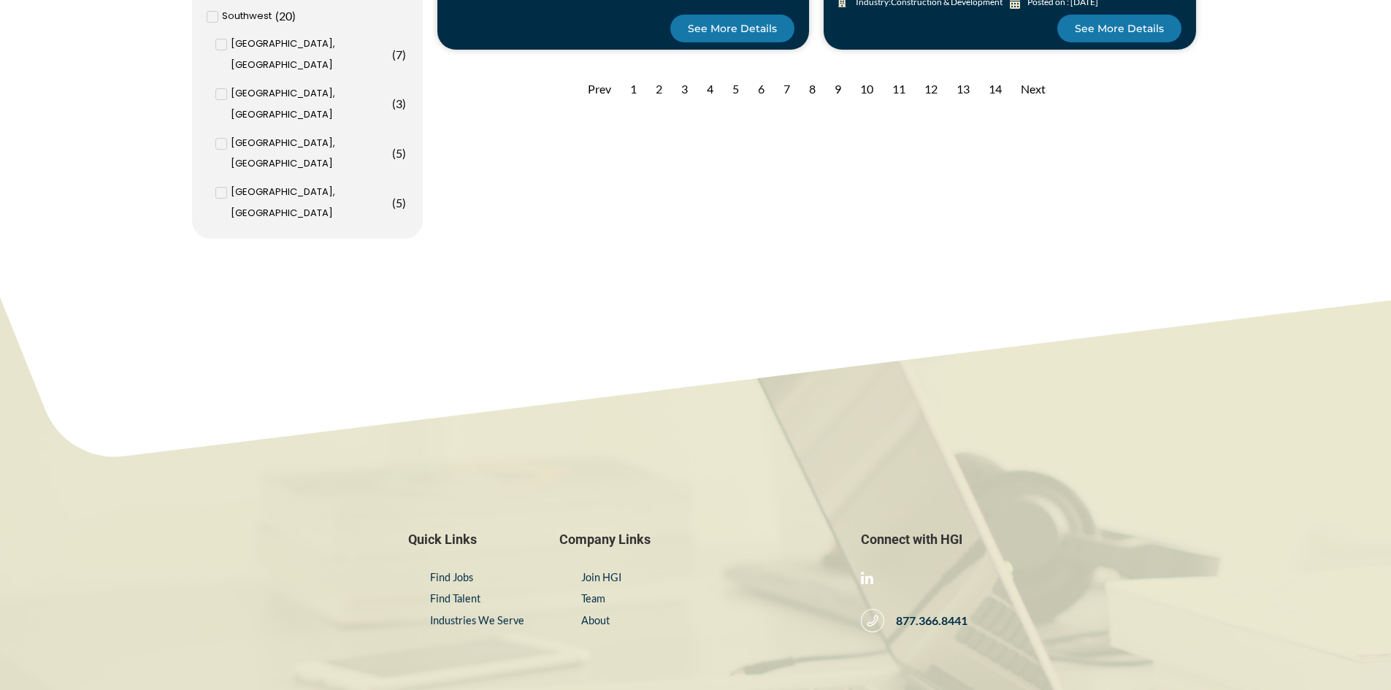
scroll to position [1858, 0]
click at [678, 85] on div "3" at bounding box center [684, 89] width 21 height 36
